Goal: Entertainment & Leisure: Consume media (video, audio)

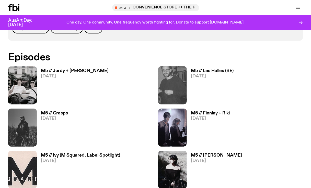
scroll to position [279, 0]
click at [25, 89] on img at bounding box center [22, 85] width 29 height 38
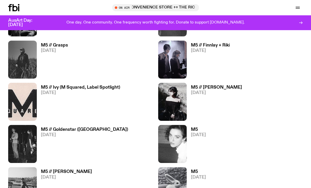
scroll to position [325, 0]
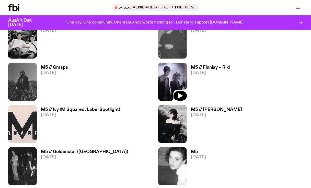
click at [182, 82] on img at bounding box center [172, 82] width 29 height 38
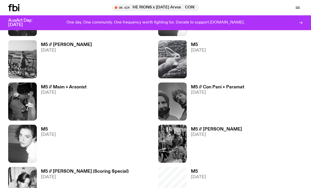
scroll to position [487, 0]
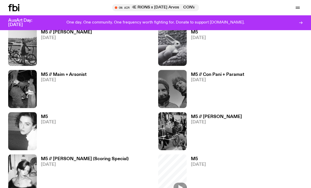
click at [189, 148] on link "M5 // [PERSON_NAME] [DATE]" at bounding box center [214, 133] width 55 height 36
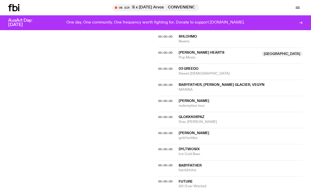
scroll to position [330, 0]
